Goal: Task Accomplishment & Management: Use online tool/utility

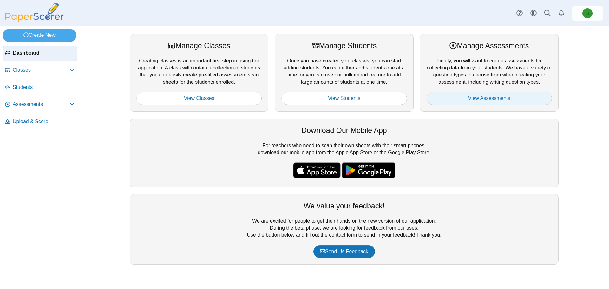
click at [439, 95] on link "View Assessments" at bounding box center [489, 98] width 125 height 13
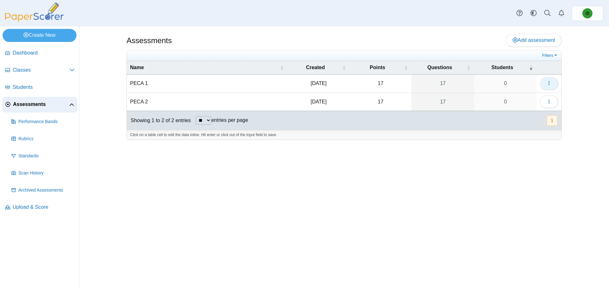
click at [549, 83] on use "button" at bounding box center [549, 83] width 1 height 4
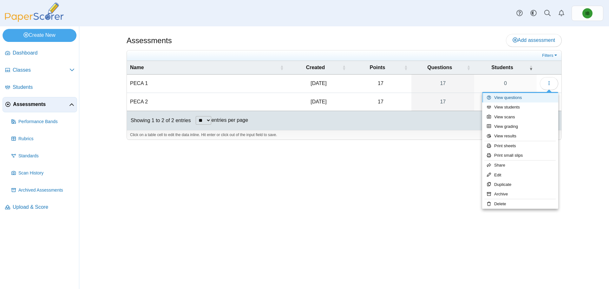
click at [546, 97] on link "View questions" at bounding box center [520, 98] width 76 height 10
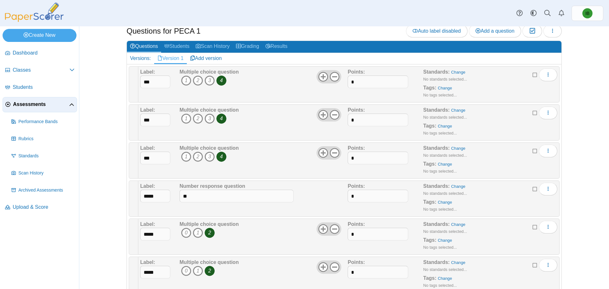
scroll to position [32, 0]
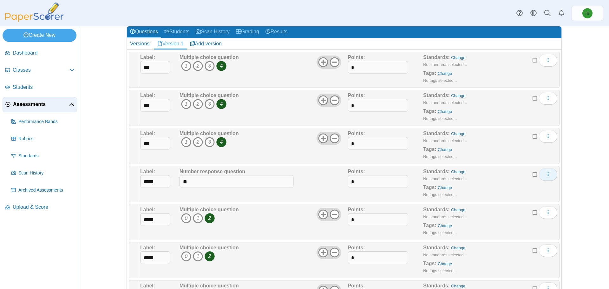
click at [554, 173] on button "More options" at bounding box center [548, 174] width 18 height 13
click at [551, 185] on link "Edit" at bounding box center [517, 189] width 76 height 10
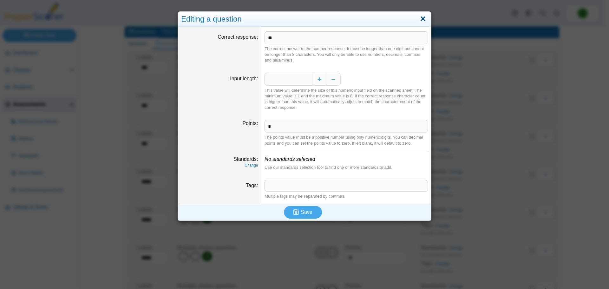
click at [424, 19] on link "Close" at bounding box center [423, 19] width 10 height 11
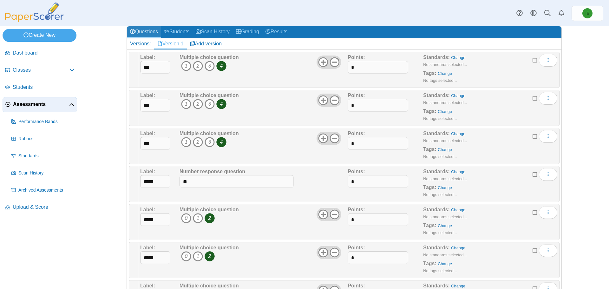
click at [130, 32] on icon at bounding box center [132, 31] width 5 height 5
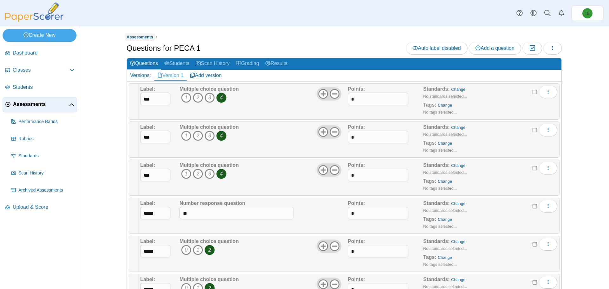
click at [136, 36] on span "Assessments" at bounding box center [140, 37] width 27 height 5
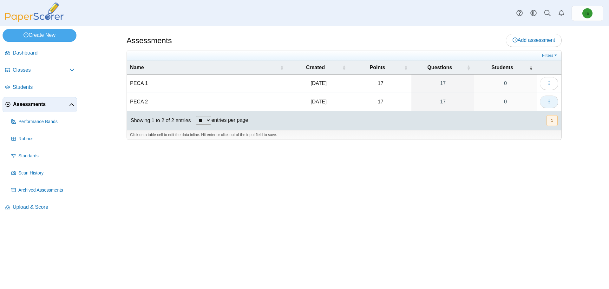
click at [548, 103] on icon "button" at bounding box center [549, 101] width 5 height 5
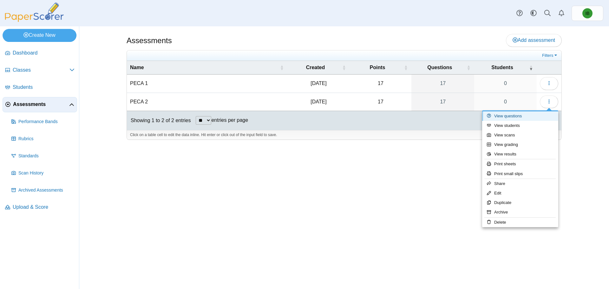
click at [545, 115] on link "View questions" at bounding box center [520, 116] width 76 height 10
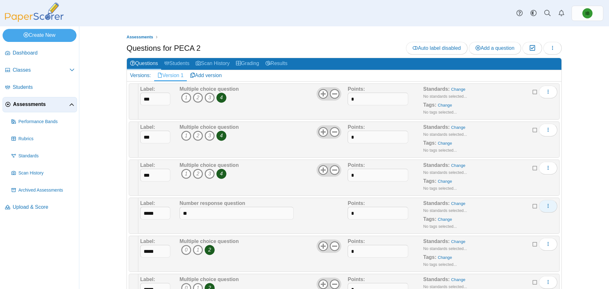
click at [546, 208] on icon "More options" at bounding box center [548, 205] width 5 height 5
click at [530, 222] on link "Edit" at bounding box center [517, 221] width 76 height 10
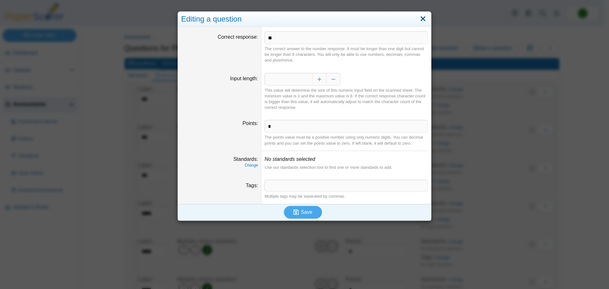
click at [421, 20] on link "Close" at bounding box center [423, 19] width 10 height 11
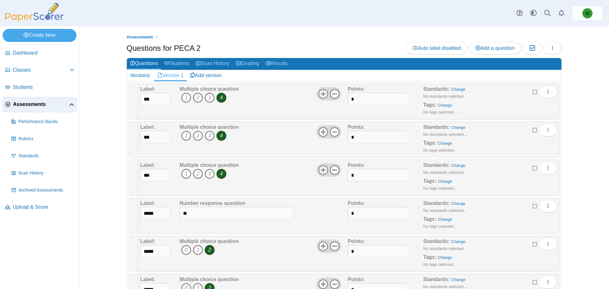
click at [40, 105] on span "Assessments" at bounding box center [41, 104] width 56 height 7
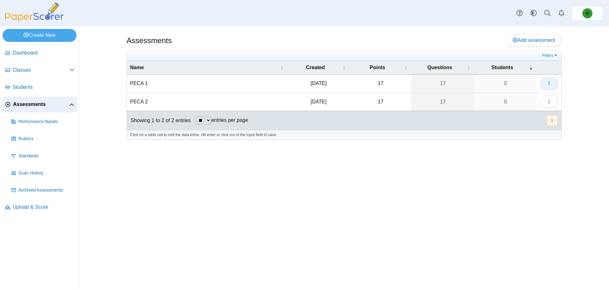
click at [552, 81] on icon "button" at bounding box center [549, 83] width 5 height 5
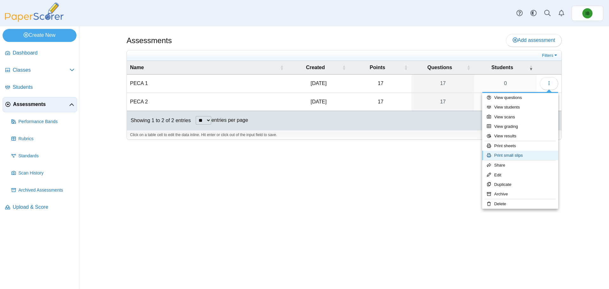
click at [538, 156] on link "Print small slips" at bounding box center [520, 156] width 76 height 10
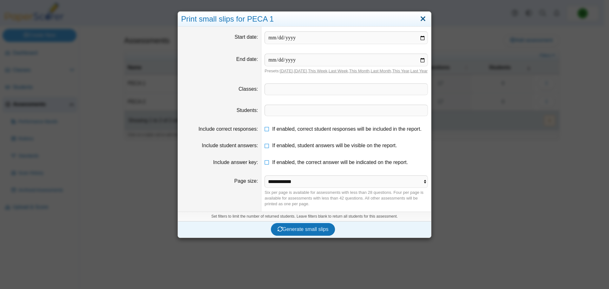
click at [423, 23] on link "Close" at bounding box center [423, 19] width 10 height 11
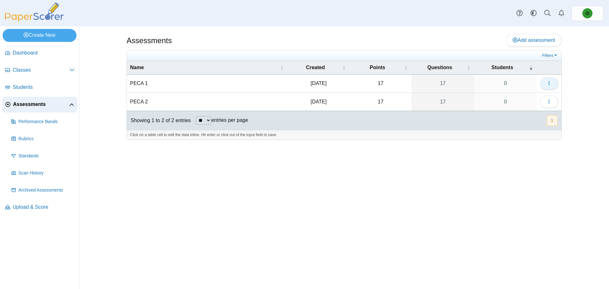
click at [551, 89] on button "button" at bounding box center [549, 83] width 18 height 13
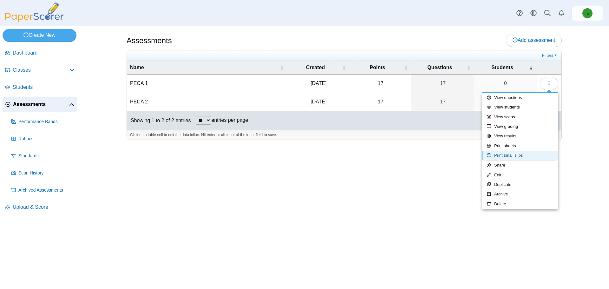
click at [525, 153] on link "Print small slips" at bounding box center [520, 156] width 76 height 10
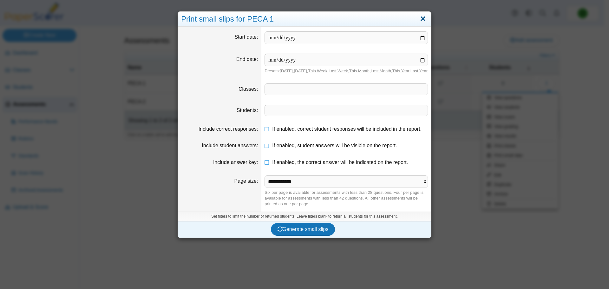
click at [425, 21] on link "Close" at bounding box center [423, 19] width 10 height 11
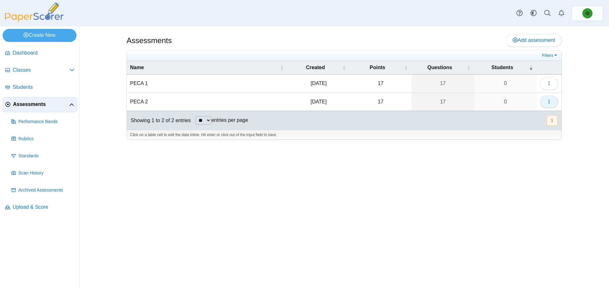
click at [553, 107] on button "button" at bounding box center [549, 102] width 18 height 13
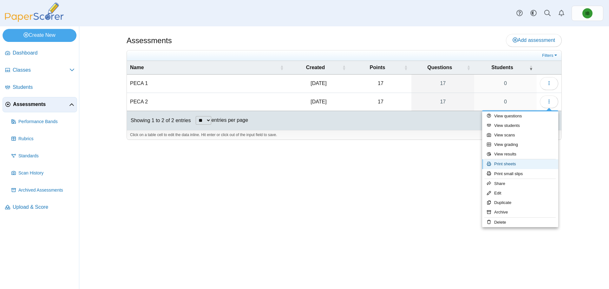
click at [544, 163] on link "Print sheets" at bounding box center [520, 164] width 76 height 10
